Goal: Task Accomplishment & Management: Use online tool/utility

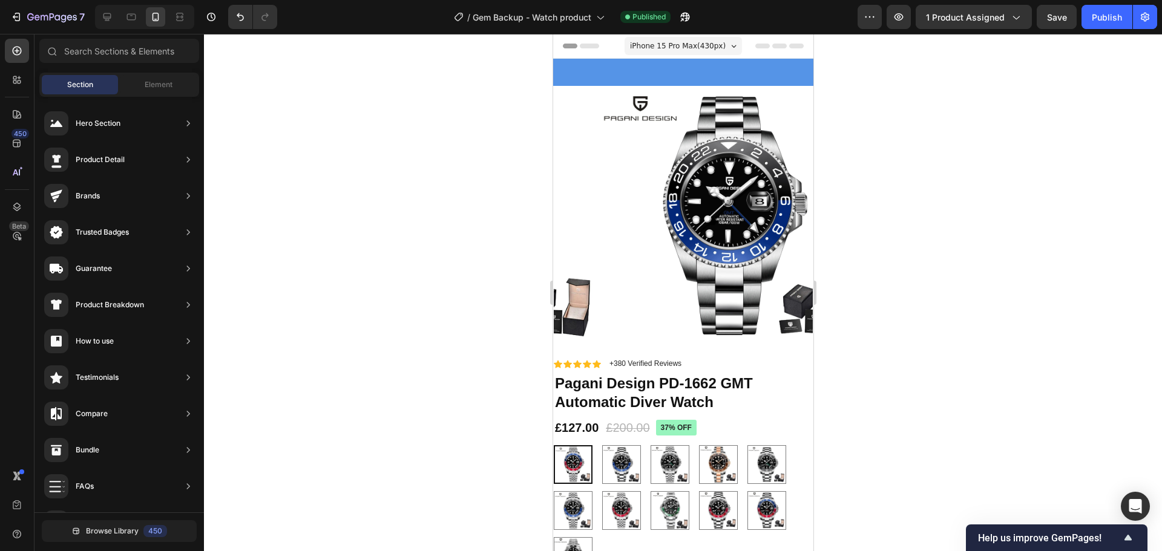
scroll to position [424, 0]
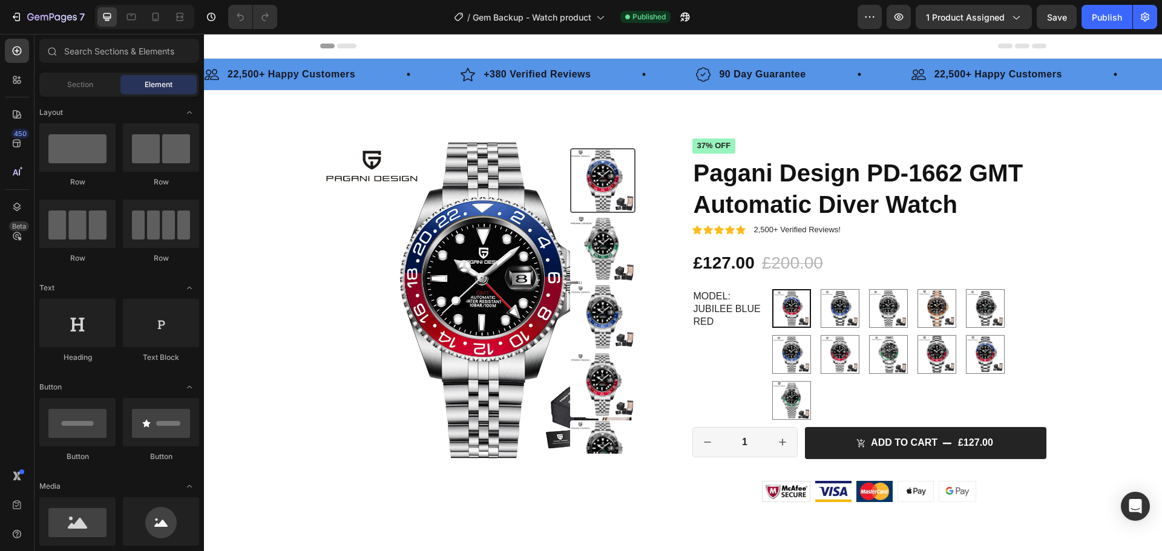
radio input "false"
click at [868, 9] on button "button" at bounding box center [870, 17] width 24 height 24
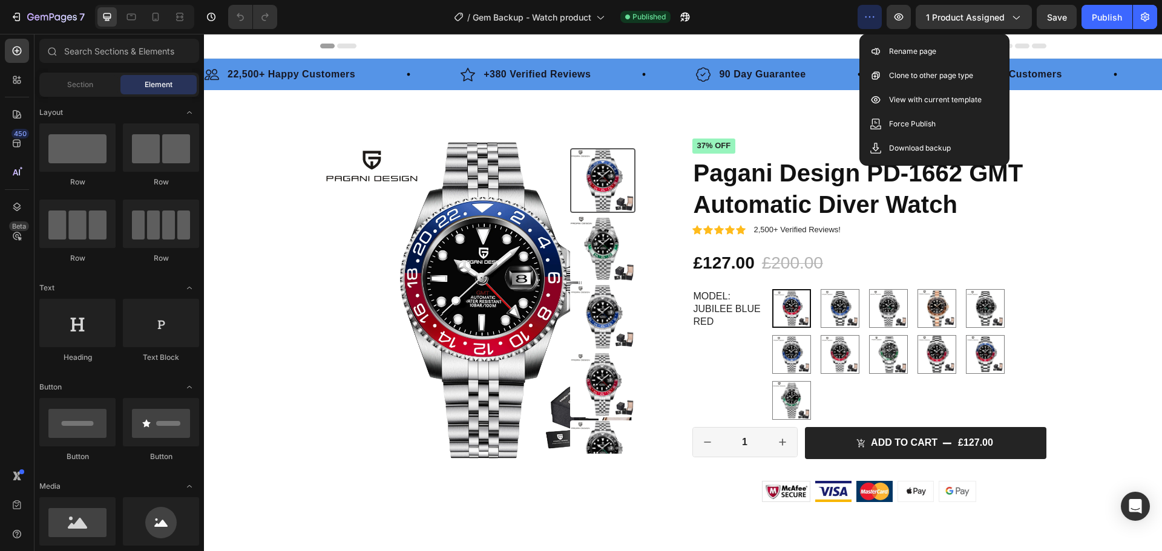
click at [797, 23] on div "/ Gem Backup - Watch product Published" at bounding box center [572, 17] width 571 height 24
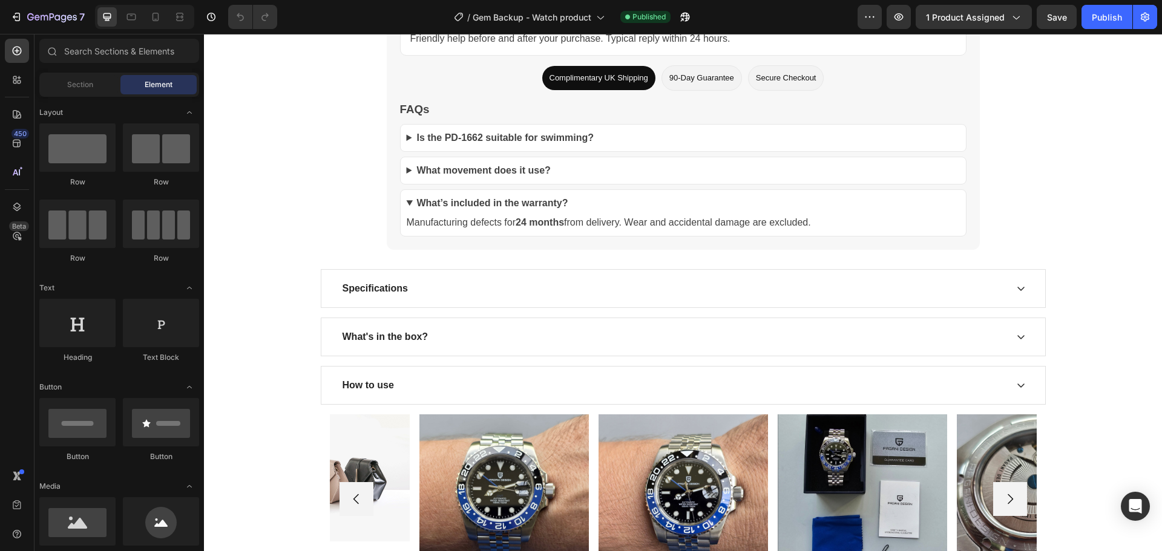
scroll to position [5630, 0]
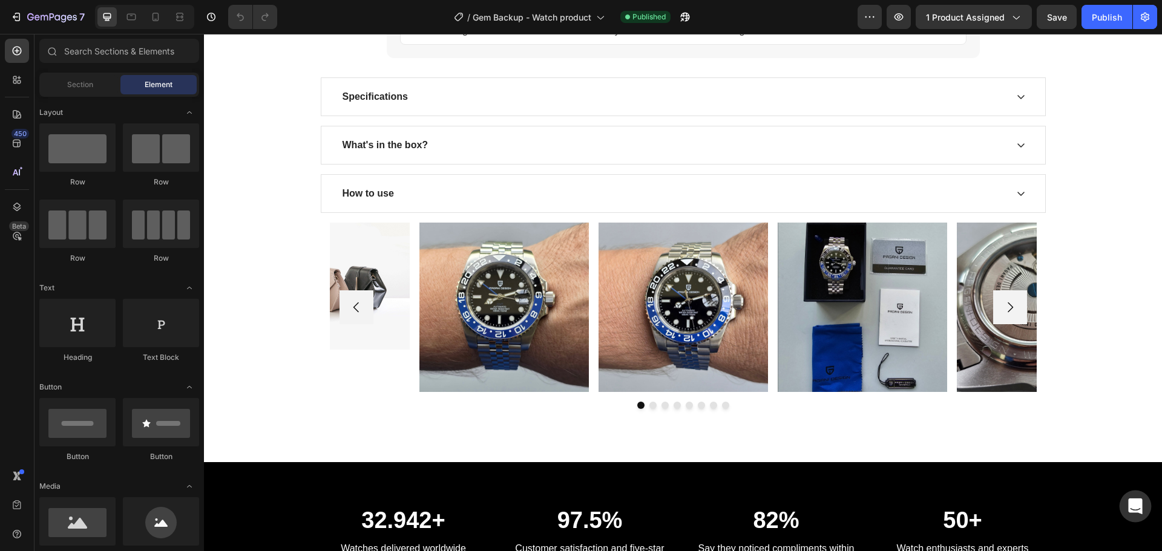
click at [1124, 502] on div "Open Intercom Messenger" at bounding box center [1136, 507] width 32 height 32
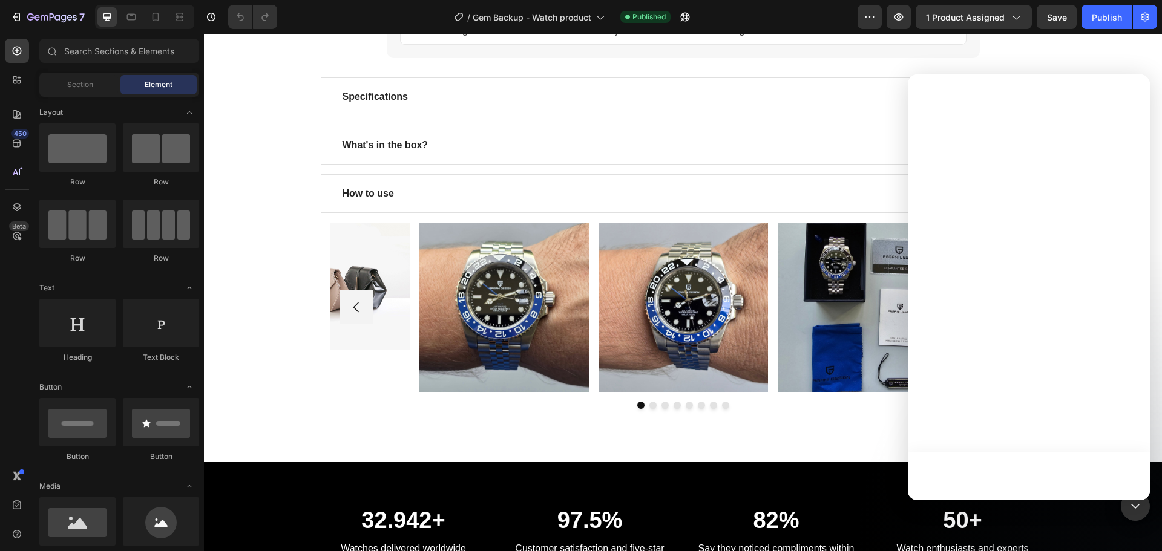
scroll to position [0, 0]
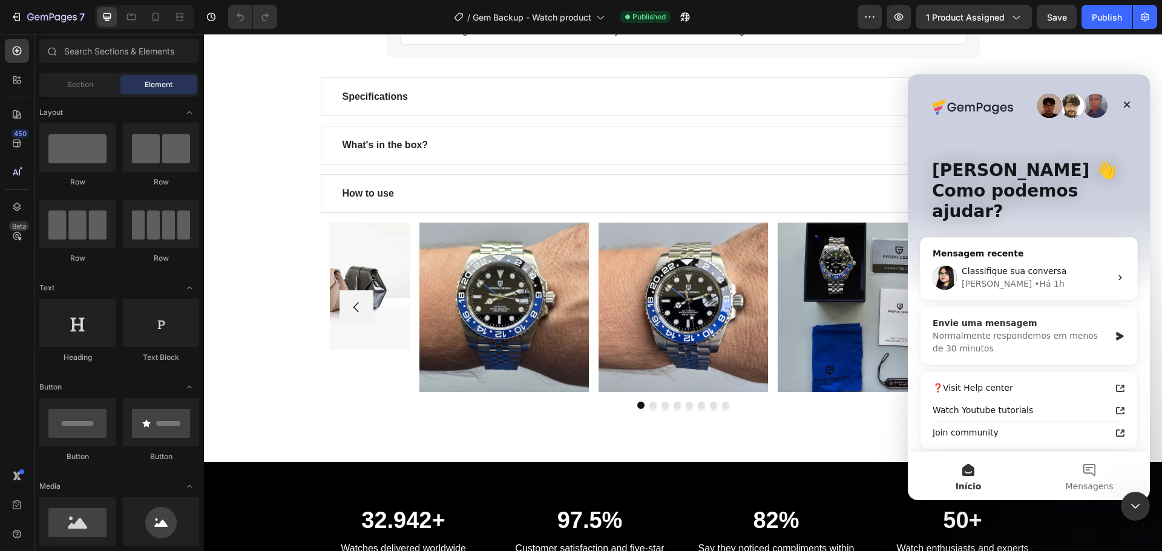
click at [1028, 330] on div "Normalmente respondemos em menos de 30 minutos" at bounding box center [1021, 342] width 177 height 25
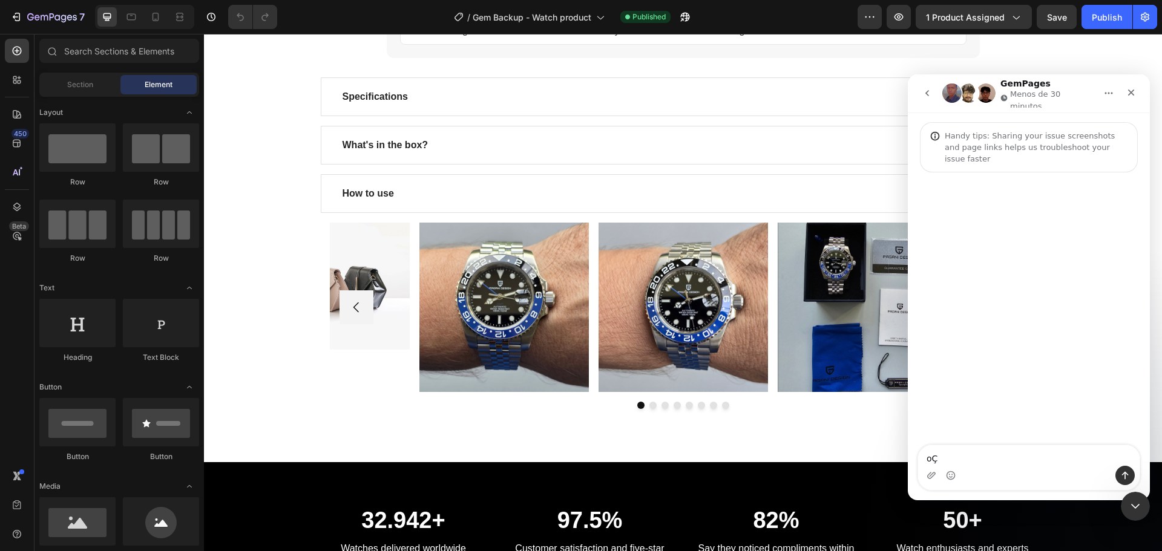
type textarea "o"
type textarea "Olá pessoal existe alguma coisa que voces possam fazer para melhorar o desempen…"
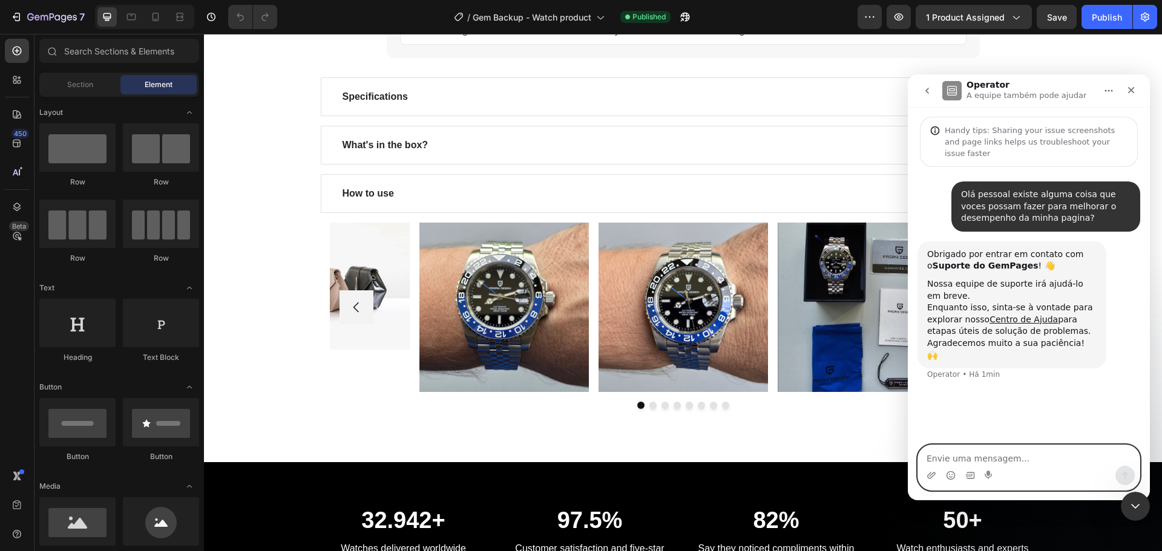
paste textarea "[URL][DOMAIN_NAME]"
type textarea "[URL][DOMAIN_NAME]"
type textarea "p"
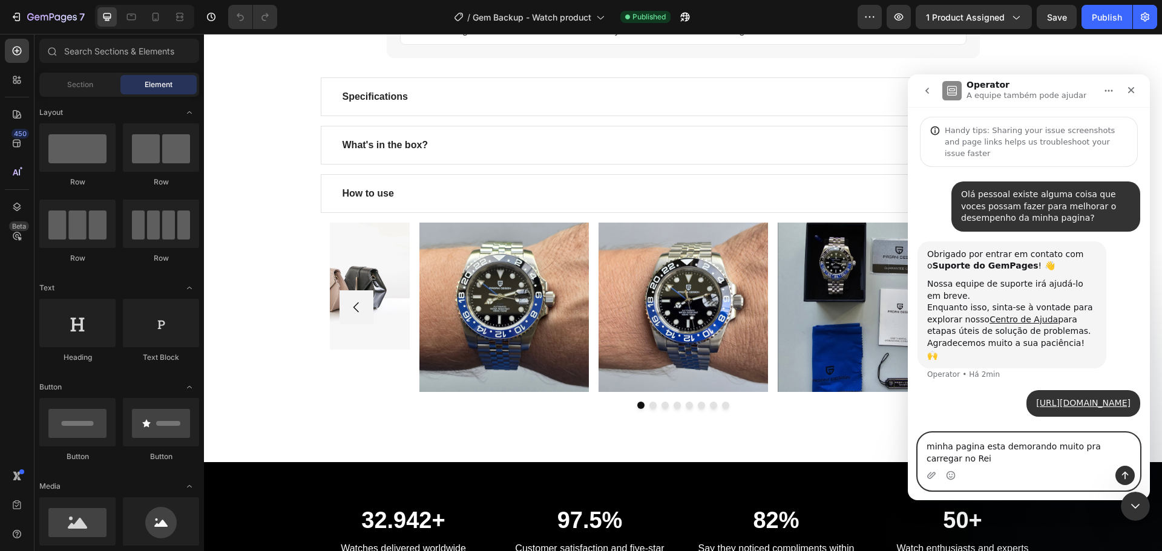
scroll to position [9, 0]
type textarea "minha pagina esta demorando muito pra carregar no [GEOGRAPHIC_DATA],"
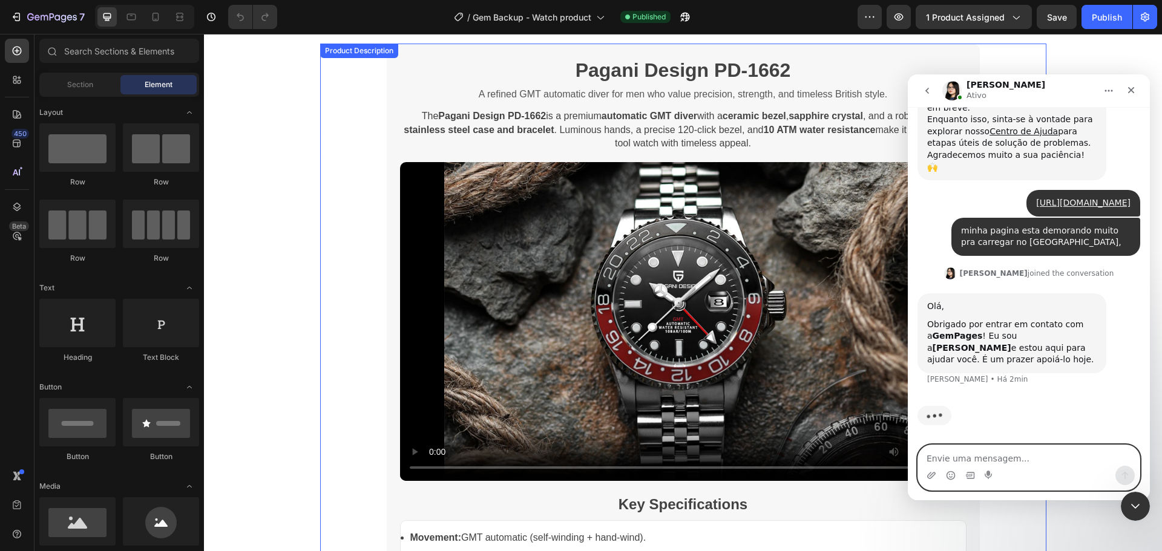
scroll to position [485, 0]
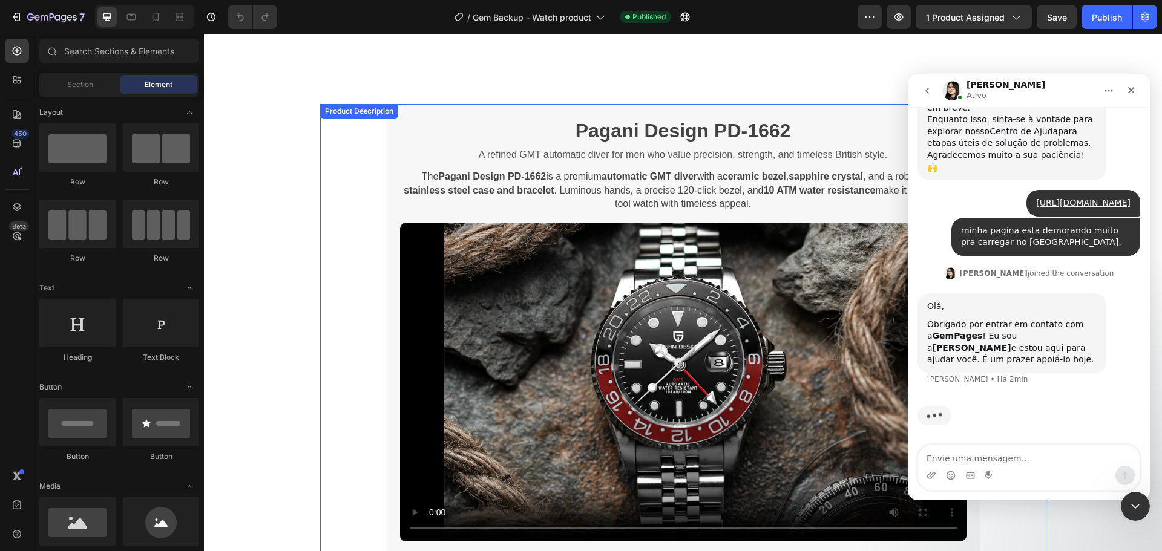
click at [672, 322] on video "Your browser does not support the video tag." at bounding box center [683, 382] width 566 height 319
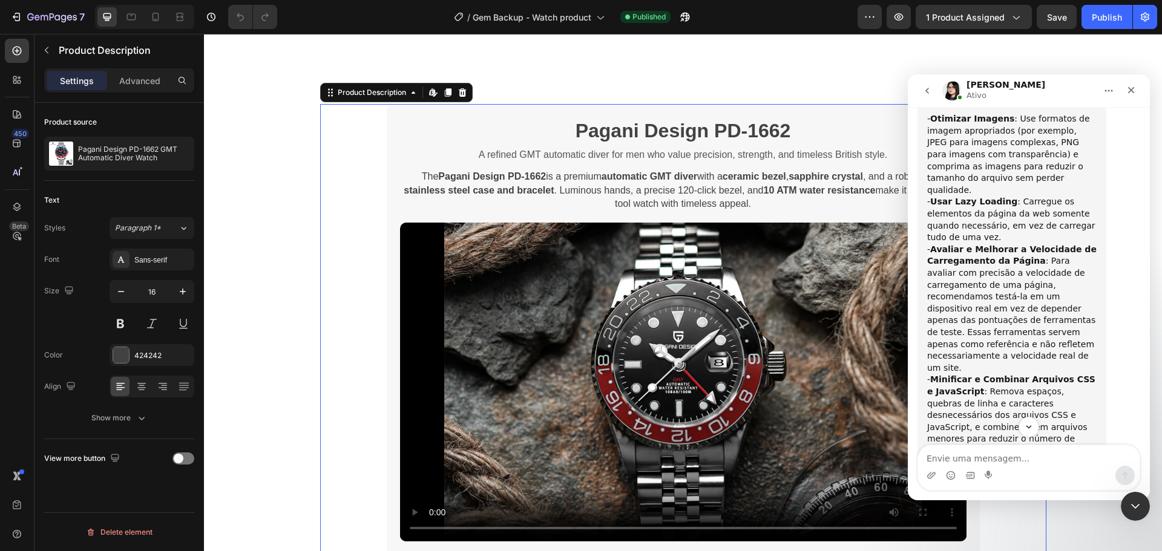
scroll to position [585, 0]
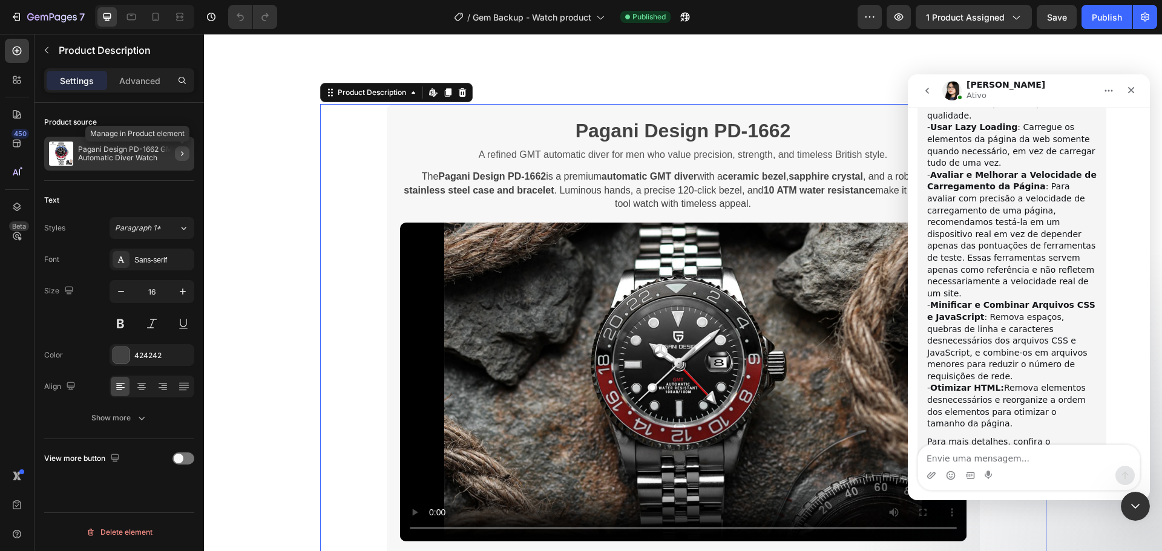
click at [182, 156] on icon "button" at bounding box center [182, 154] width 10 height 10
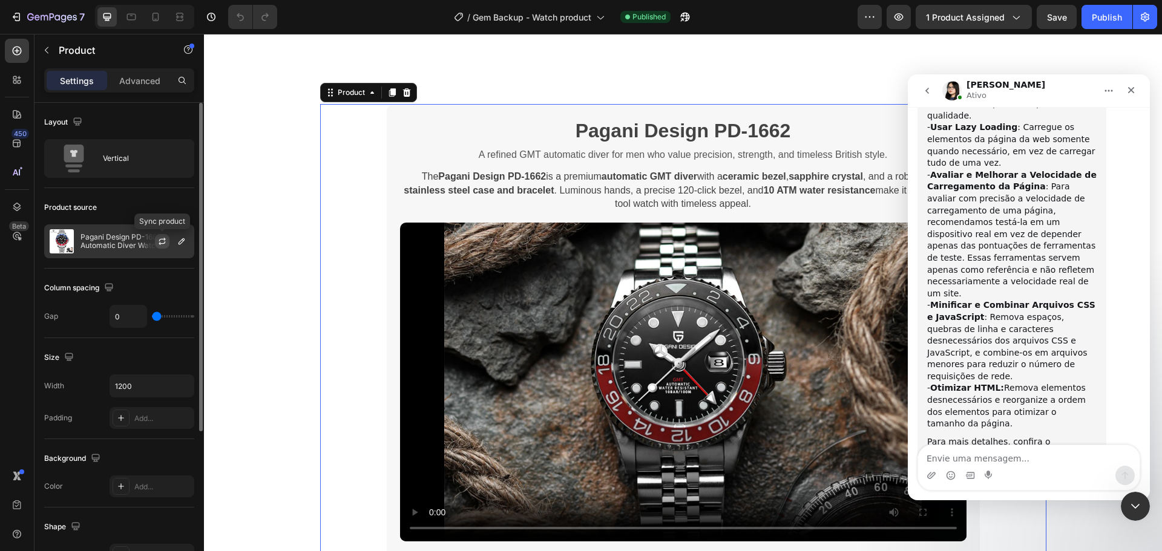
click at [159, 241] on icon "button" at bounding box center [162, 240] width 7 height 4
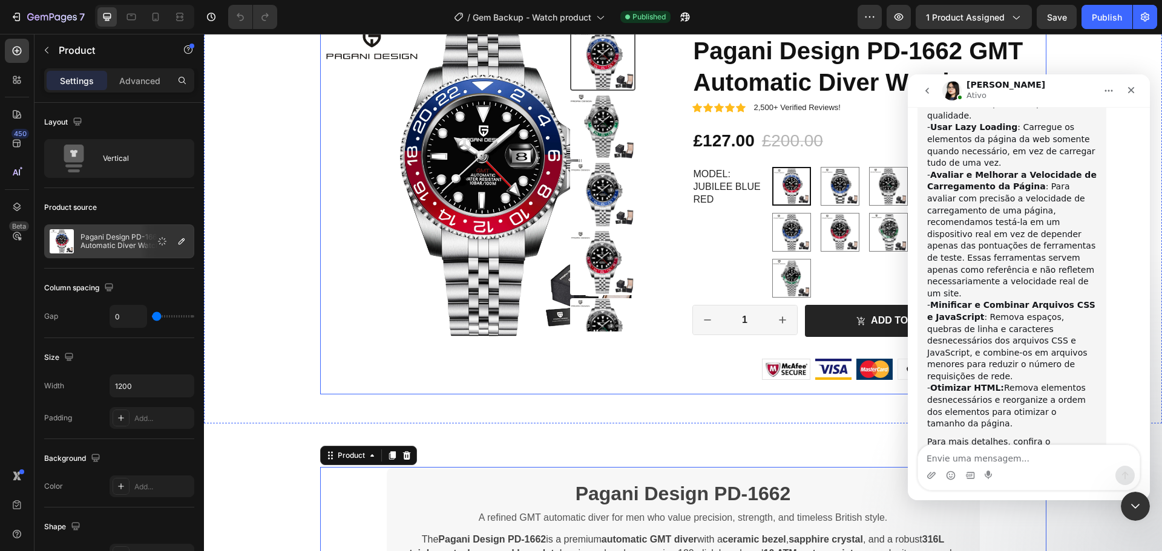
scroll to position [0, 0]
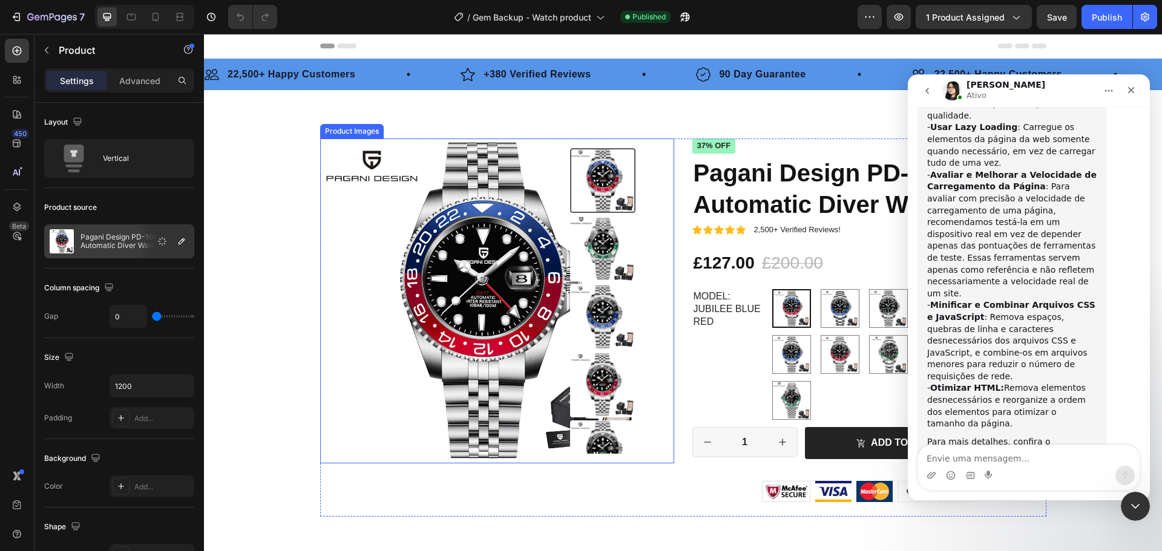
click at [473, 289] on img at bounding box center [482, 301] width 325 height 325
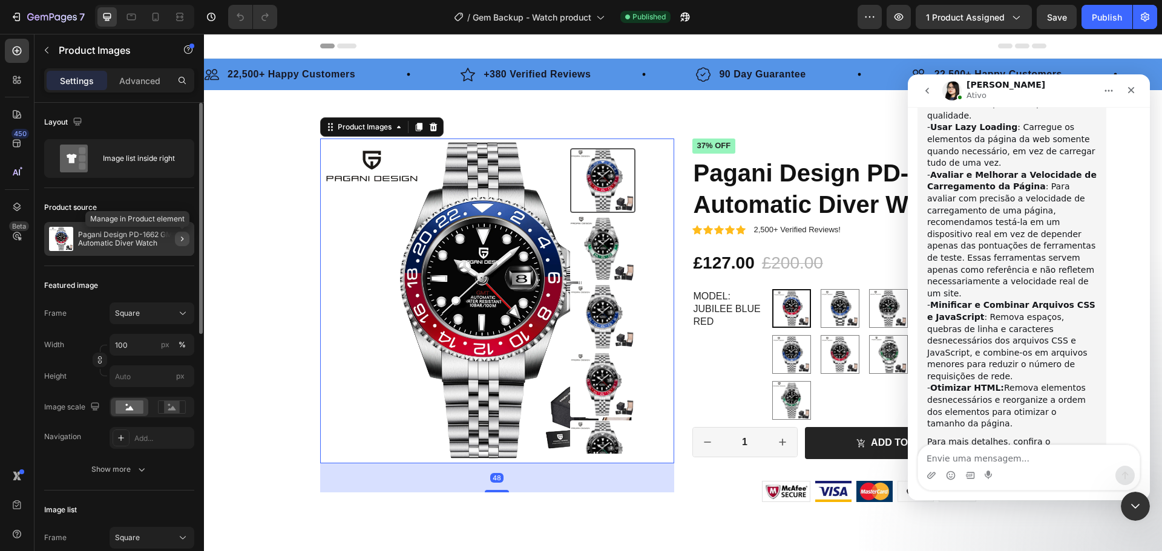
click at [180, 239] on icon "button" at bounding box center [182, 239] width 10 height 10
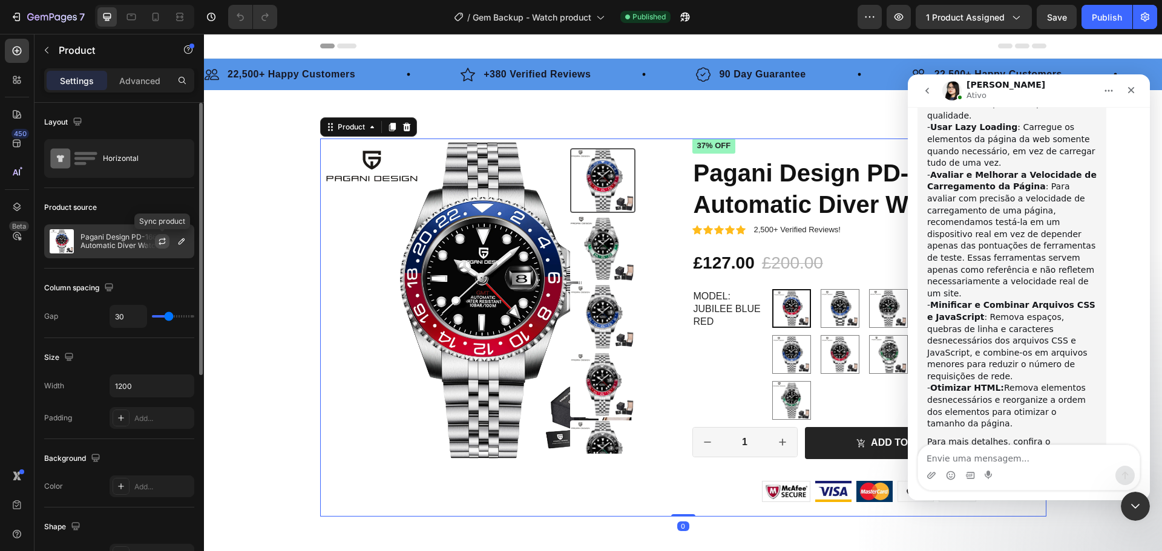
click at [162, 241] on icon "button" at bounding box center [162, 242] width 10 height 10
click at [1133, 90] on icon "Fechar" at bounding box center [1131, 90] width 10 height 10
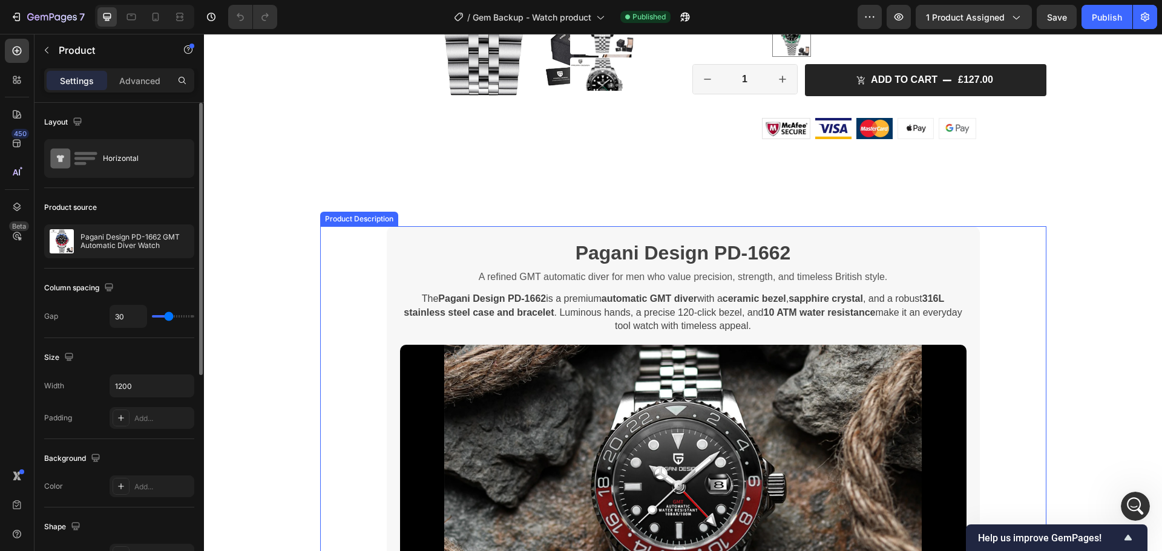
scroll to position [484, 0]
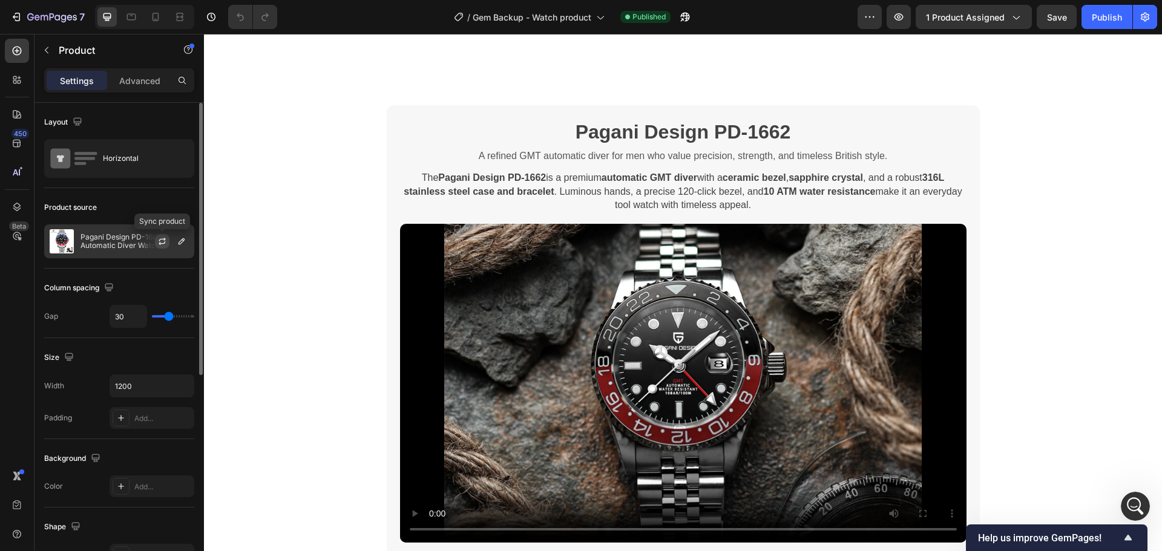
click at [160, 240] on icon "button" at bounding box center [162, 240] width 7 height 4
radio input "false"
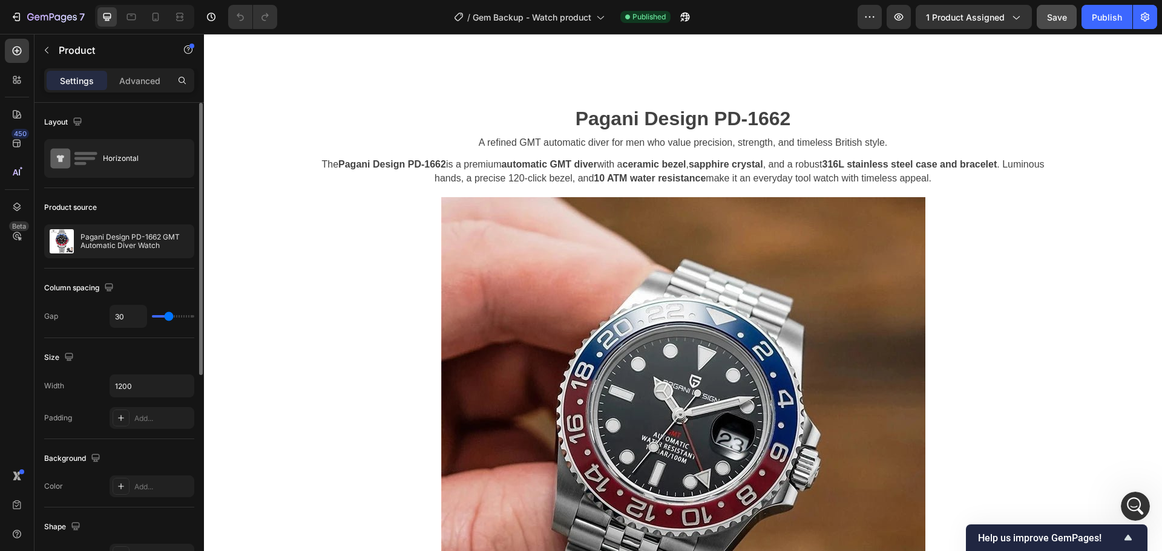
click at [1057, 22] on div "Save" at bounding box center [1057, 17] width 20 height 13
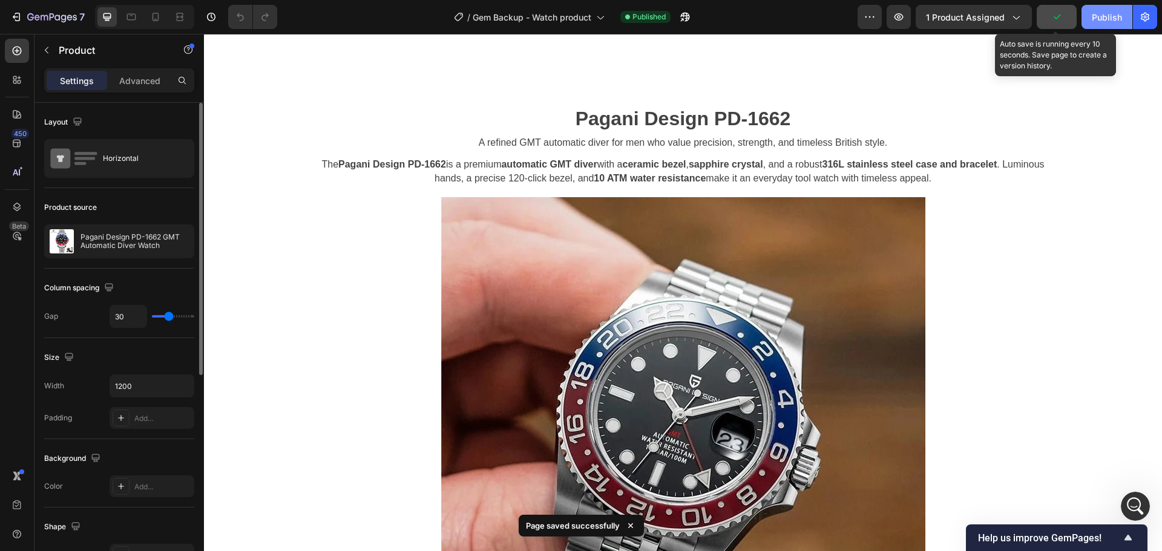
click at [1101, 22] on div "Publish" at bounding box center [1107, 17] width 30 height 13
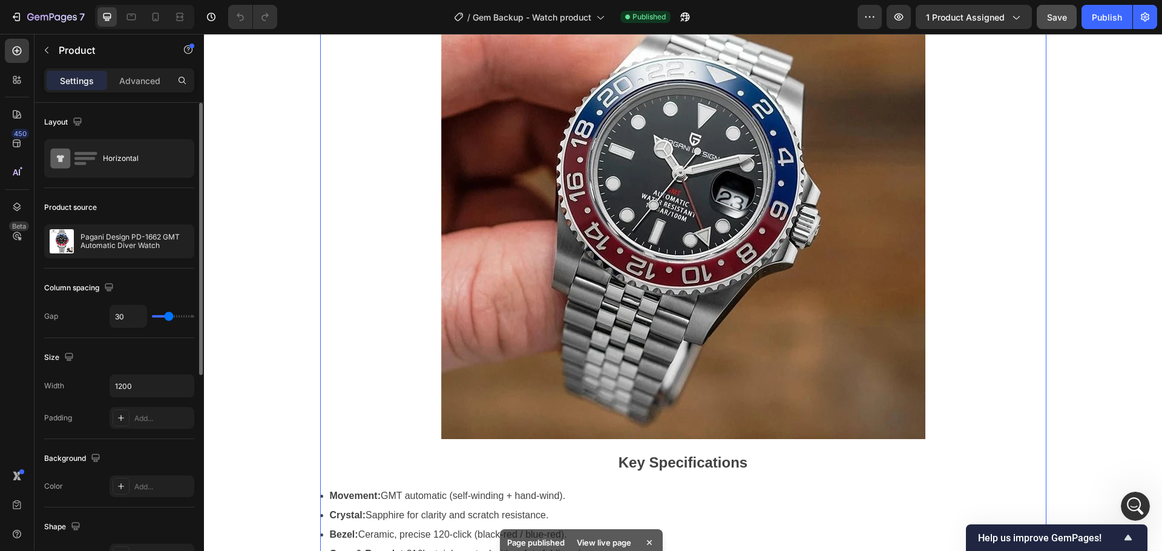
scroll to position [363, 0]
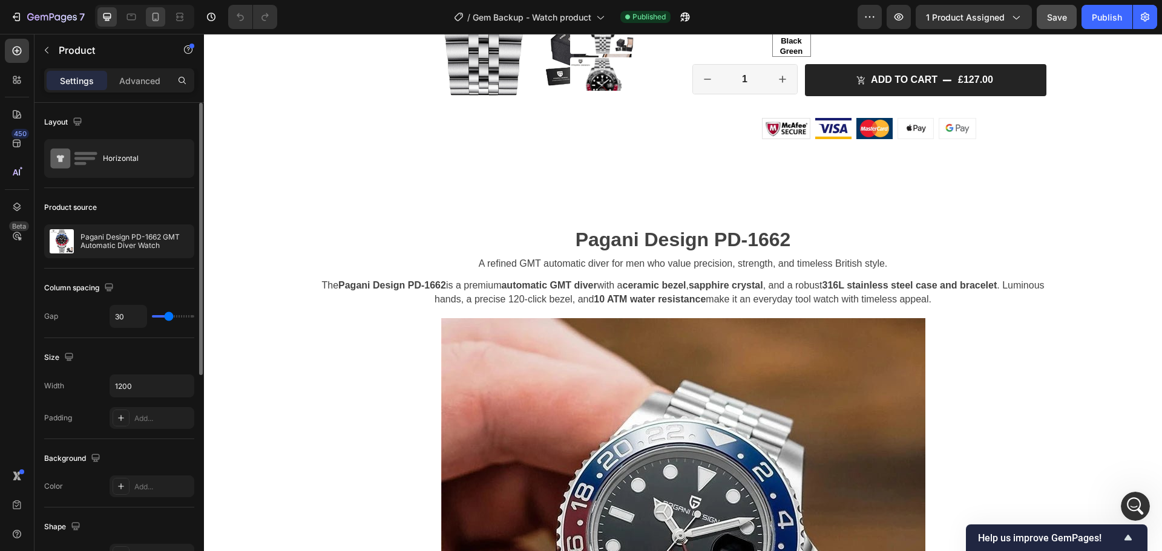
click at [161, 19] on icon at bounding box center [155, 17] width 12 height 12
type input "0"
type input "100%"
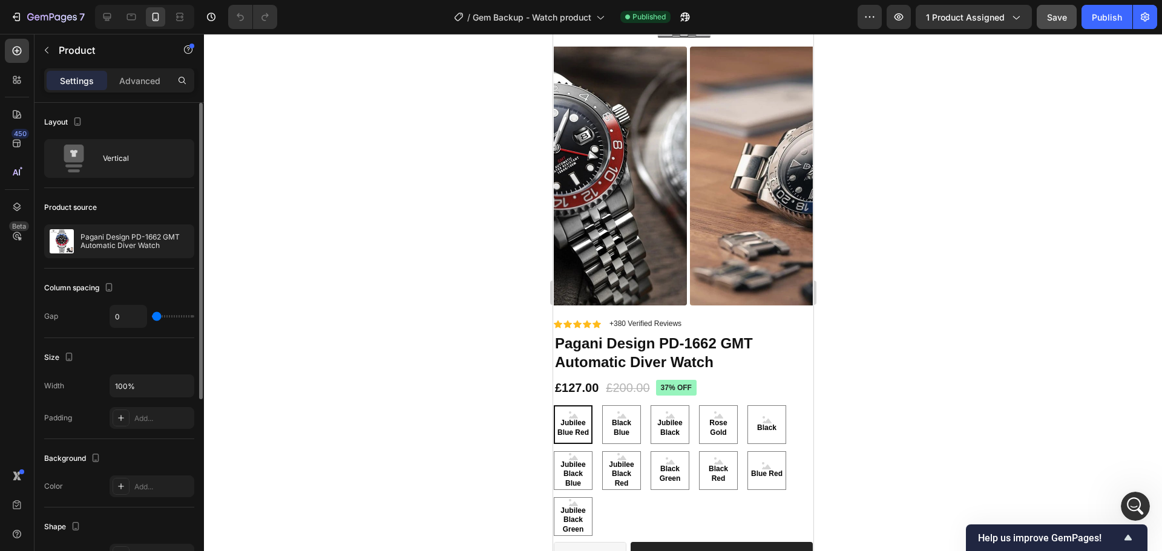
scroll to position [15, 0]
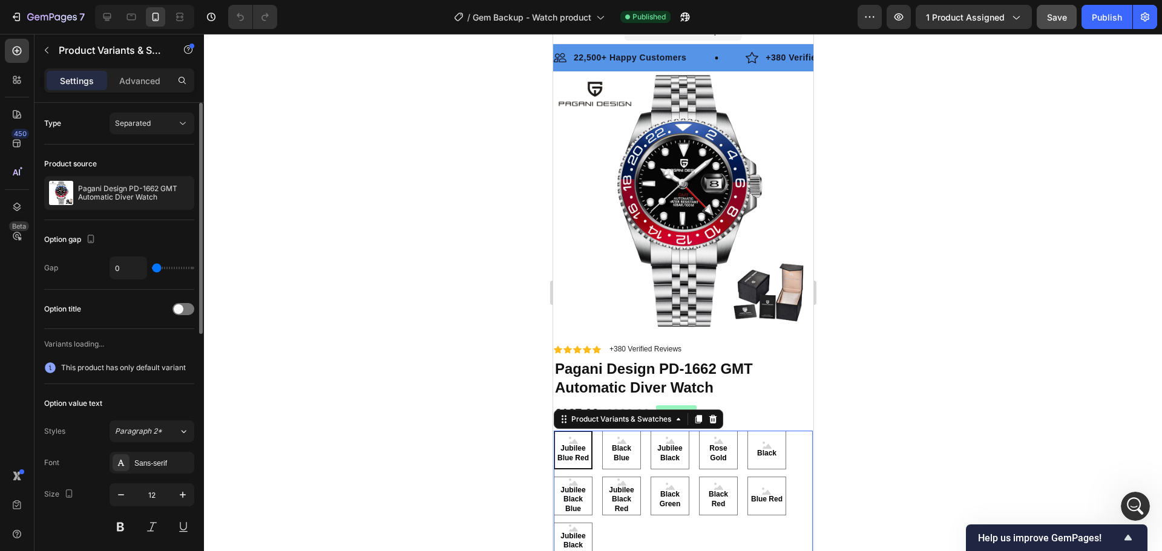
click at [574, 456] on div "Jubilee Blue Red" at bounding box center [572, 450] width 36 height 36
click at [553, 431] on input "Jubilee Blue Red Jubilee Blue Red Jubilee Blue Red" at bounding box center [553, 430] width 1 height 1
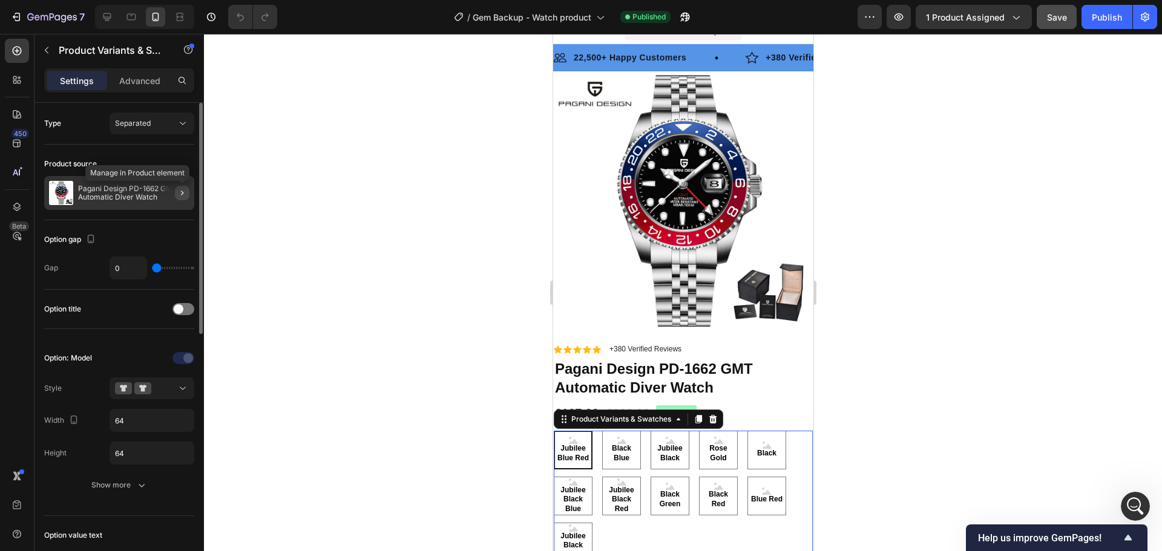
click at [182, 192] on icon "button" at bounding box center [182, 193] width 10 height 10
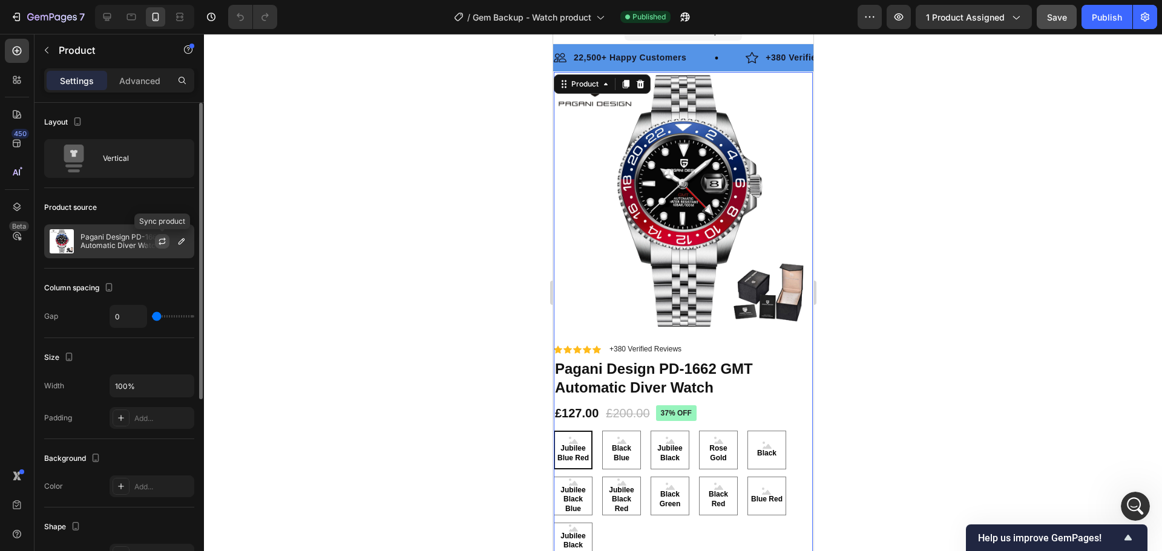
click at [163, 241] on icon "button" at bounding box center [162, 242] width 10 height 10
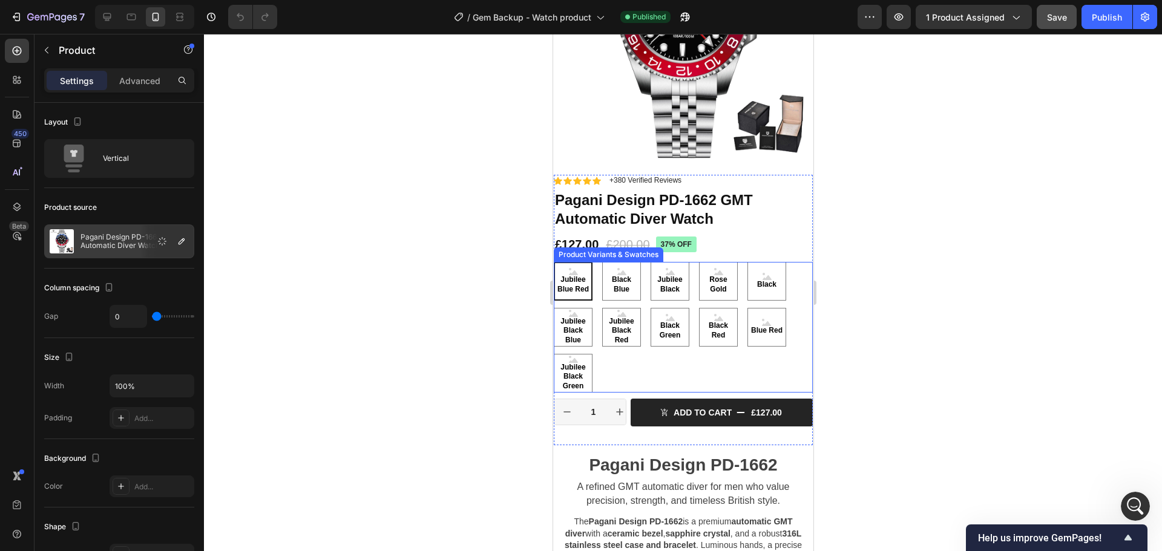
scroll to position [0, 0]
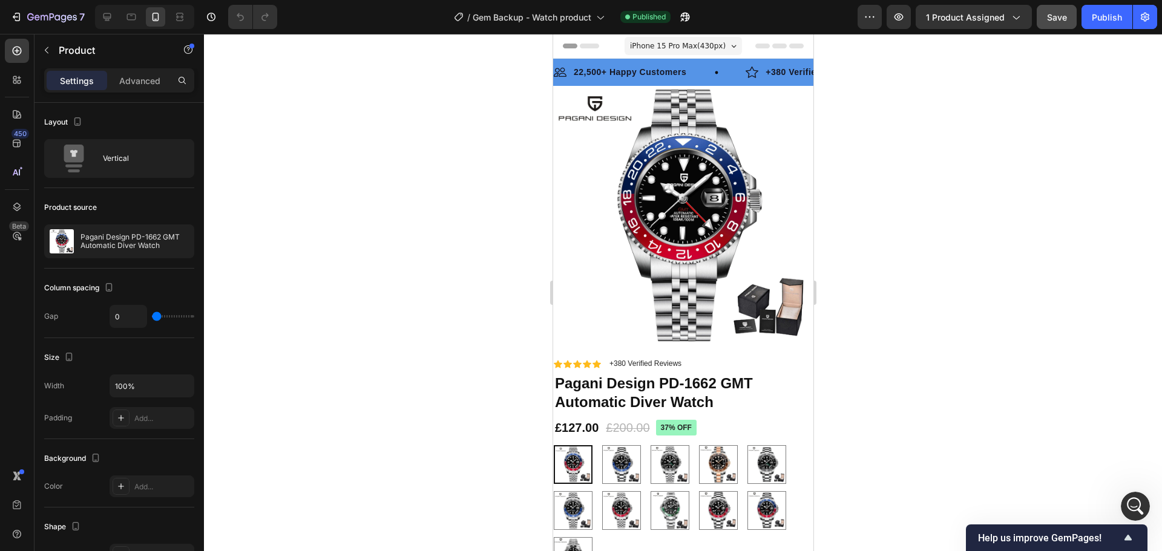
click at [1069, 21] on button "Save" at bounding box center [1057, 17] width 40 height 24
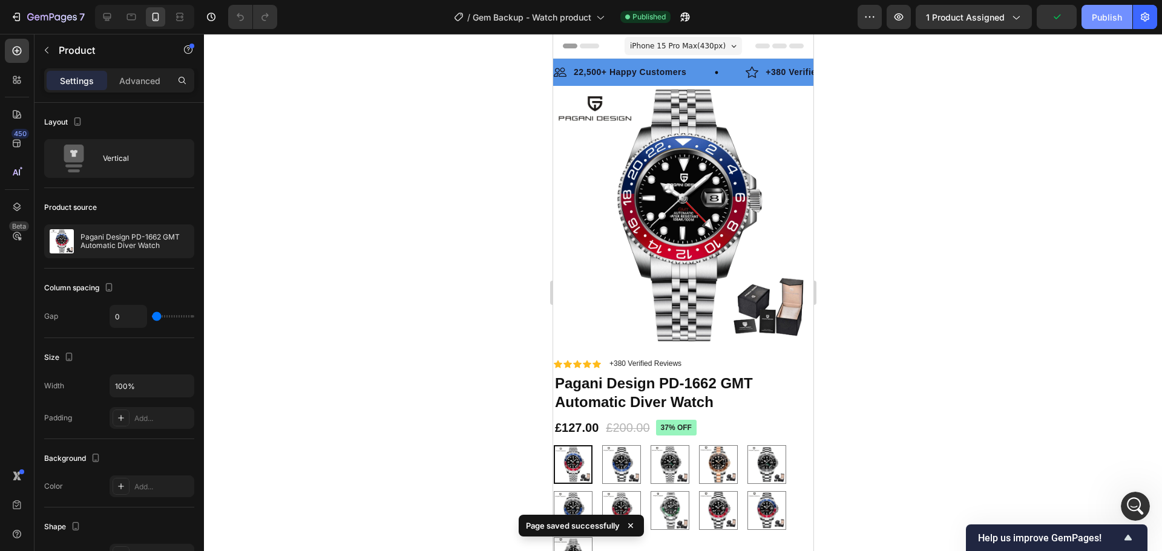
click at [1098, 17] on div "Publish" at bounding box center [1107, 17] width 30 height 13
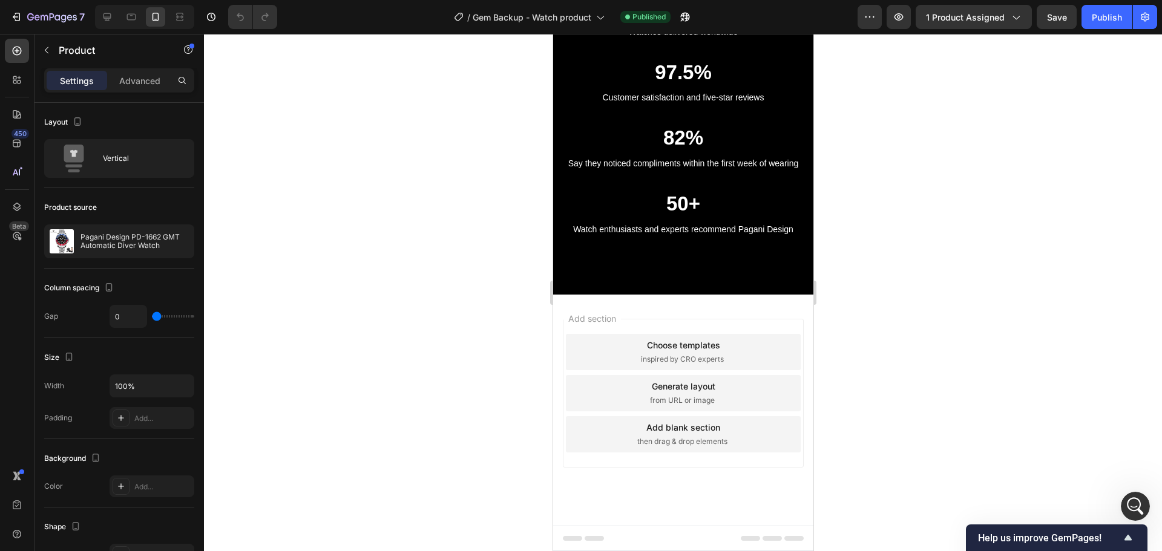
scroll to position [3758, 0]
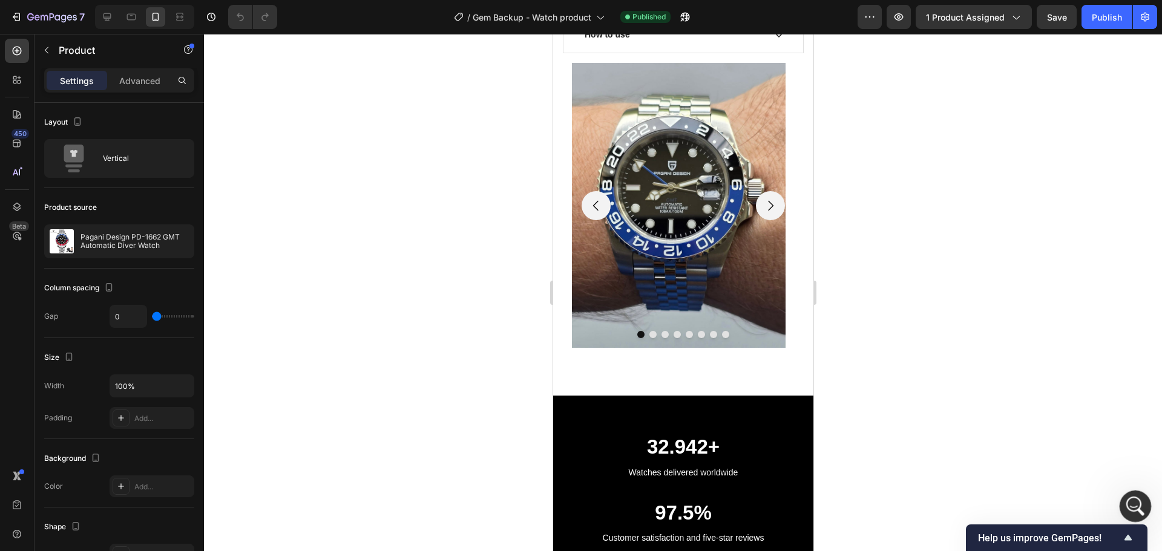
click at [1128, 507] on icon "Abertura do Messenger da Intercom" at bounding box center [1134, 505] width 20 height 20
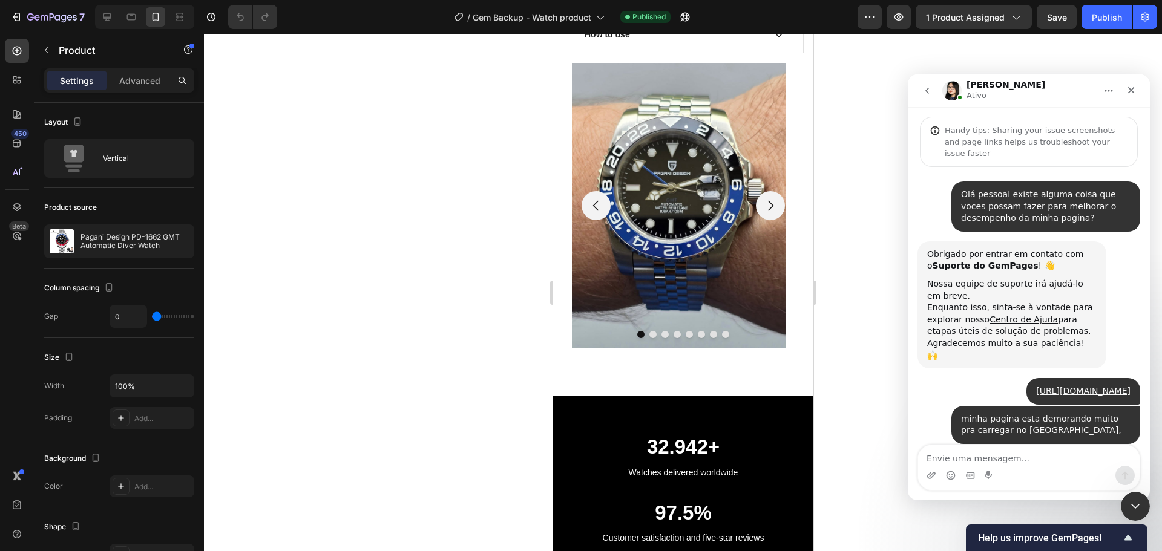
scroll to position [585, 0]
